Goal: Task Accomplishment & Management: Manage account settings

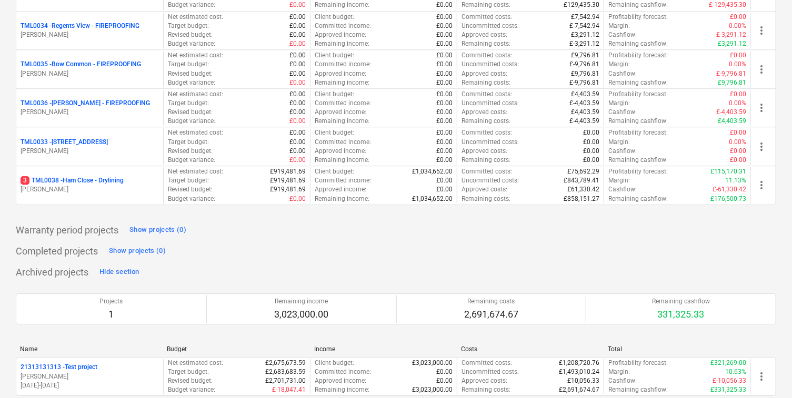
scroll to position [1223, 0]
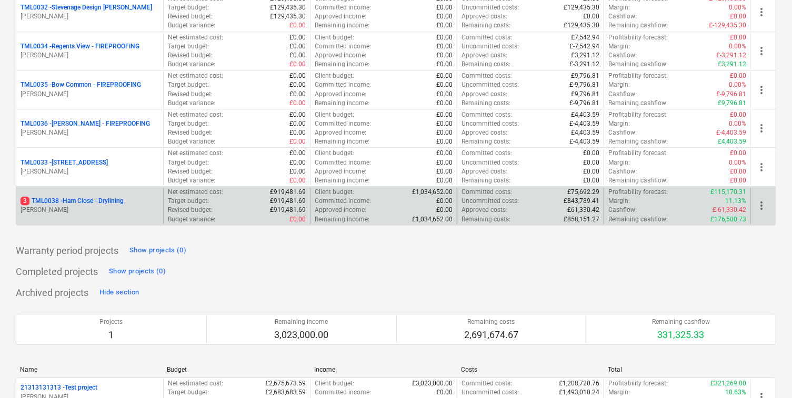
click at [93, 206] on p "[PERSON_NAME]" at bounding box center [90, 210] width 138 height 9
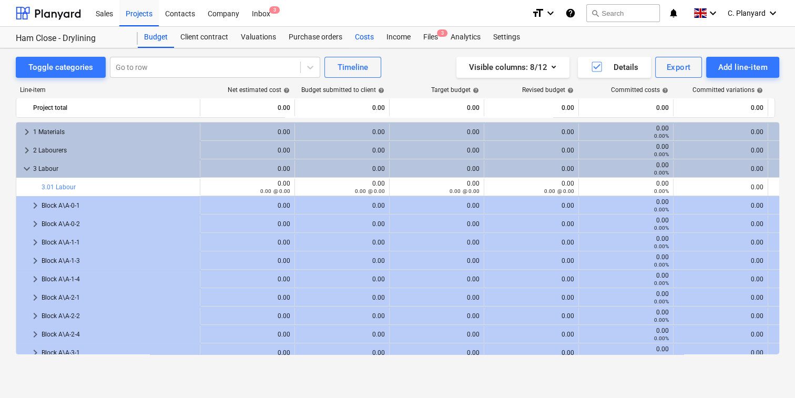
click at [362, 42] on div "Costs" at bounding box center [365, 37] width 32 height 21
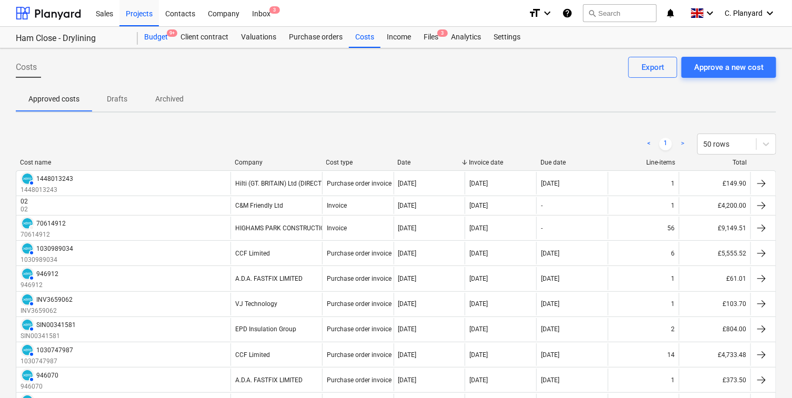
click at [145, 37] on div "Budget 9+" at bounding box center [156, 37] width 36 height 21
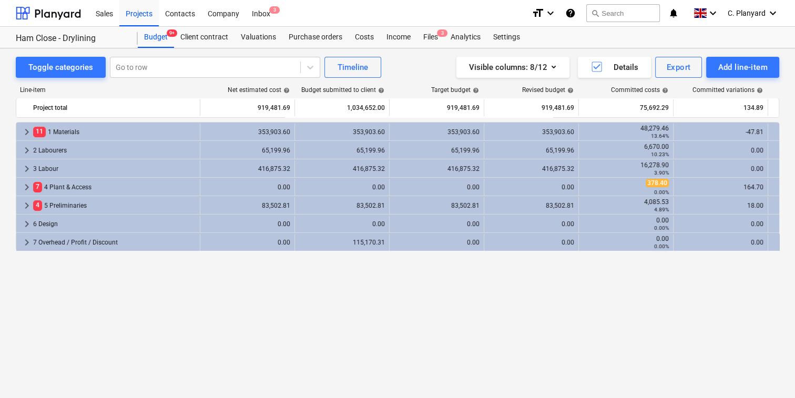
click at [25, 167] on span "keyboard_arrow_right" at bounding box center [27, 169] width 13 height 13
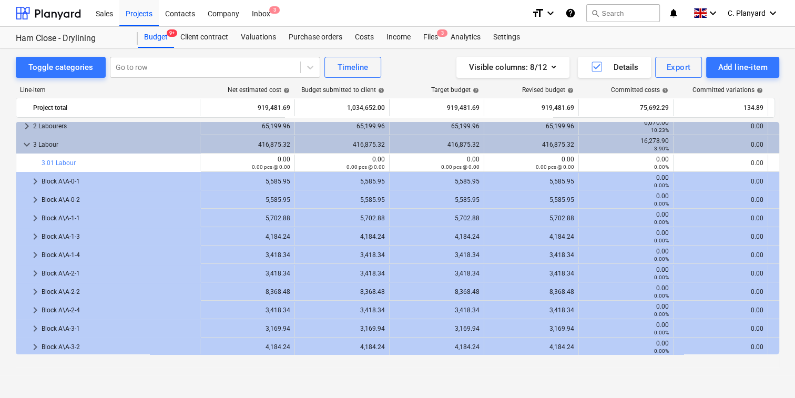
scroll to position [17, 0]
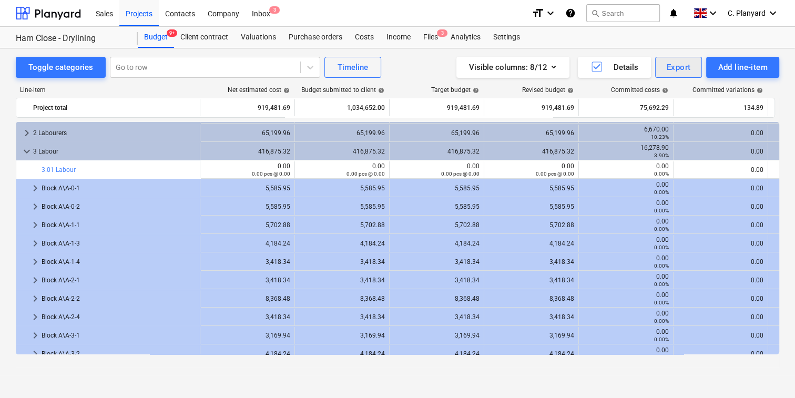
click at [683, 68] on div "Export" at bounding box center [679, 67] width 24 height 14
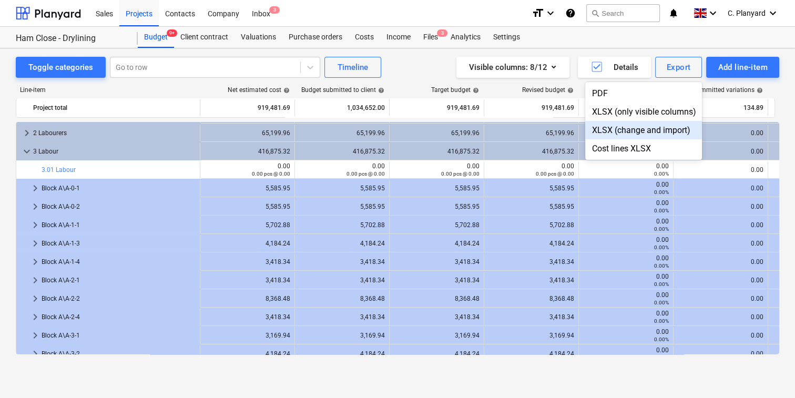
click at [630, 127] on div "XLSX (change and import)" at bounding box center [643, 130] width 117 height 18
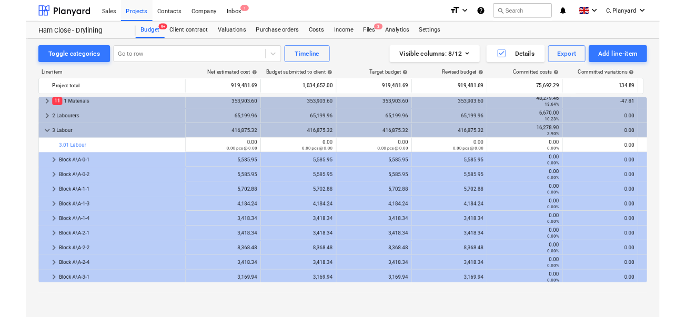
scroll to position [0, 0]
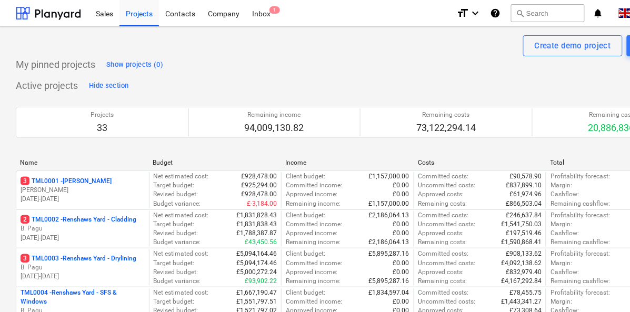
scroll to position [0, 89]
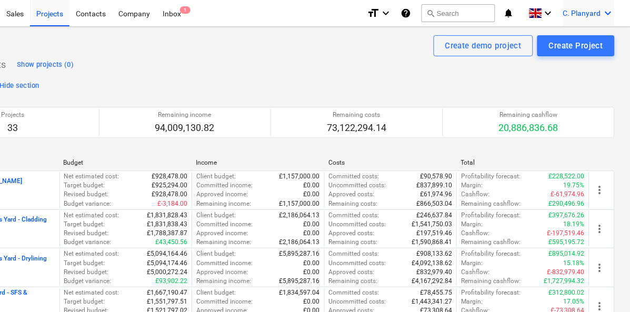
click at [609, 11] on icon "keyboard_arrow_down" at bounding box center [608, 13] width 13 height 13
click at [564, 55] on div "Log out" at bounding box center [582, 57] width 63 height 17
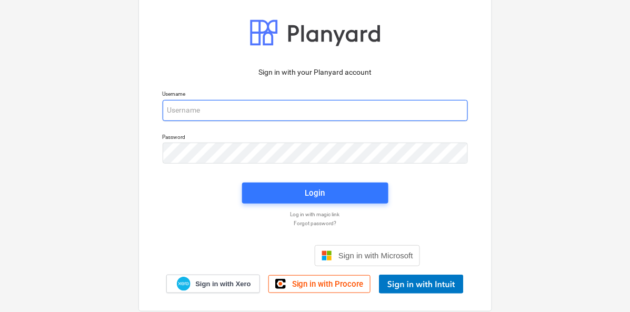
click at [186, 104] on input "email" at bounding box center [315, 110] width 305 height 21
type input "carl@planyard.com"
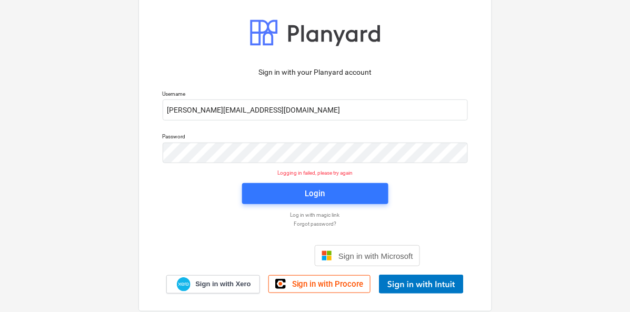
click at [272, 209] on div "Login" at bounding box center [315, 194] width 159 height 34
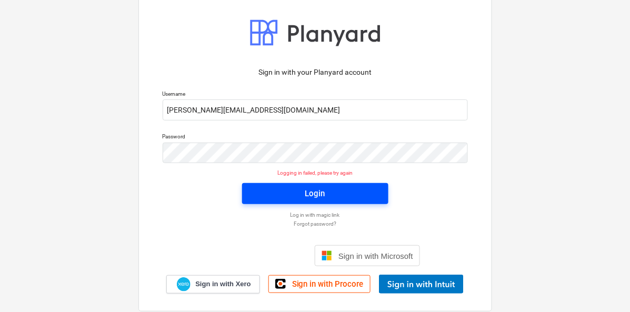
click at [277, 194] on span "Login" at bounding box center [315, 194] width 121 height 14
